Goal: Find specific page/section: Find specific page/section

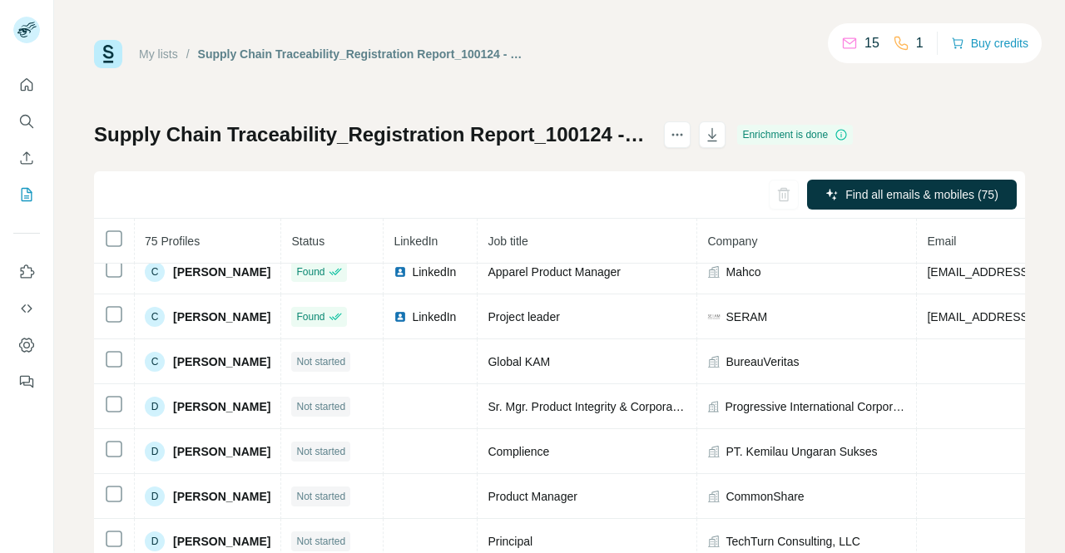
scroll to position [512, 0]
